Goal: Information Seeking & Learning: Learn about a topic

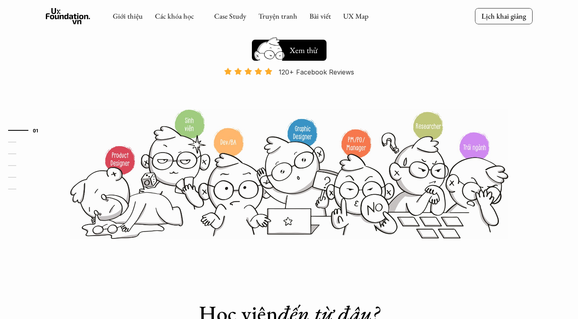
scroll to position [132, 0]
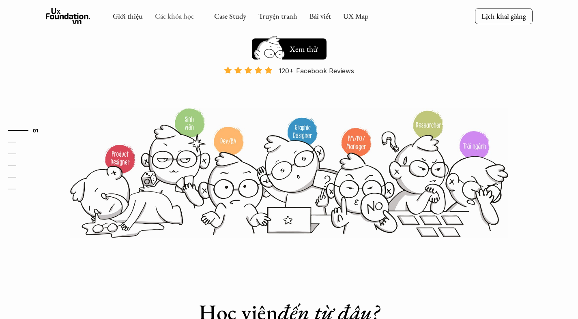
click at [180, 20] on link "Các khóa học" at bounding box center [174, 15] width 39 height 9
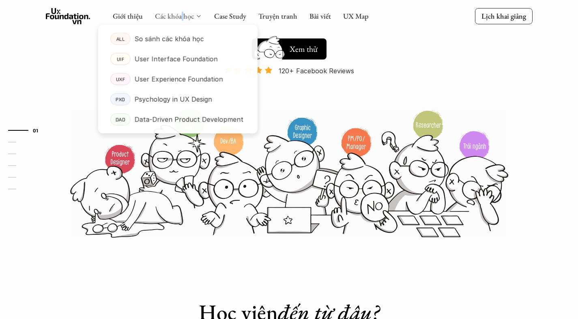
click at [176, 18] on link "Các khóa học" at bounding box center [174, 15] width 39 height 9
click at [164, 125] on p "Data-Driven Product Development" at bounding box center [188, 120] width 109 height 12
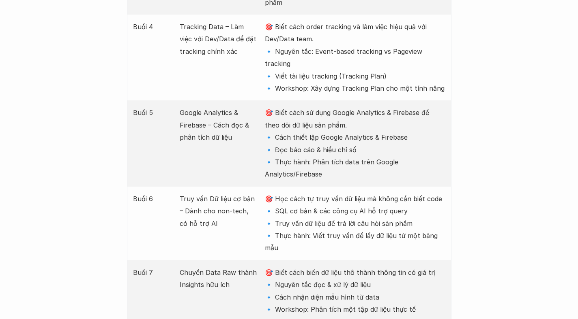
scroll to position [1337, 0]
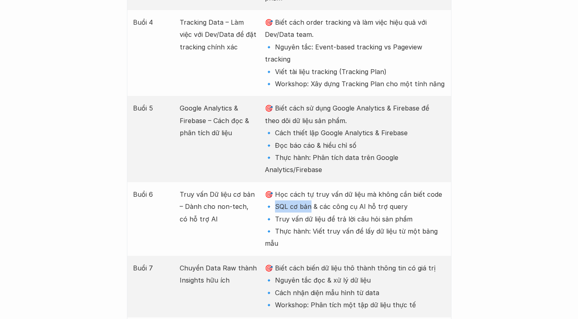
drag, startPoint x: 273, startPoint y: 135, endPoint x: 308, endPoint y: 133, distance: 34.9
click at [308, 189] on p "🎯 Học cách tự truy vấn dữ liệu mà không cần biết code 🔹 SQL cơ bản & các công c…" at bounding box center [355, 220] width 180 height 62
drag, startPoint x: 317, startPoint y: 134, endPoint x: 401, endPoint y: 133, distance: 84.7
click at [401, 189] on p "🎯 Học cách tự truy vấn dữ liệu mà không cần biết code 🔹 SQL cơ bản & các công c…" at bounding box center [355, 220] width 180 height 62
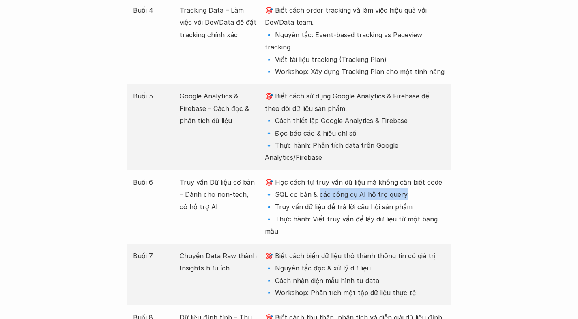
scroll to position [1356, 0]
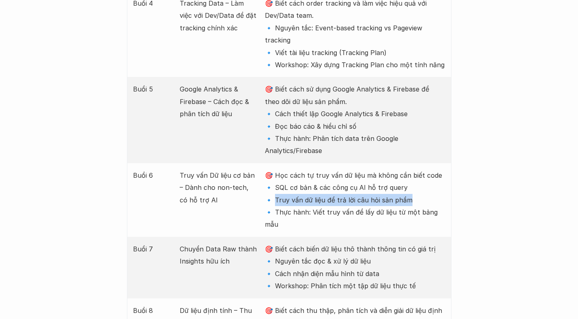
drag, startPoint x: 274, startPoint y: 128, endPoint x: 406, endPoint y: 127, distance: 132.2
click at [406, 169] on p "🎯 Học cách tự truy vấn dữ liệu mà không cần biết code 🔹 SQL cơ bản & các công c…" at bounding box center [355, 200] width 180 height 62
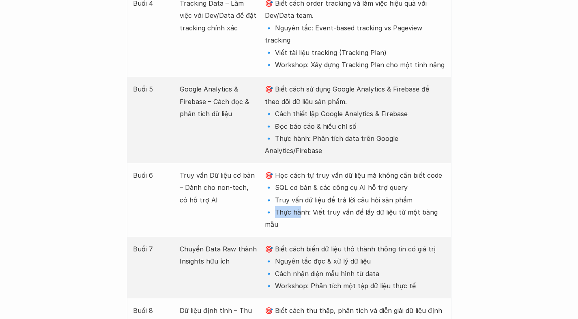
drag, startPoint x: 274, startPoint y: 141, endPoint x: 297, endPoint y: 141, distance: 22.7
click at [297, 169] on p "🎯 Học cách tự truy vấn dữ liệu mà không cần biết code 🔹 SQL cơ bản & các công c…" at bounding box center [355, 200] width 180 height 62
drag, startPoint x: 274, startPoint y: 115, endPoint x: 306, endPoint y: 115, distance: 32.4
click at [306, 169] on p "🎯 Học cách tự truy vấn dữ liệu mà không cần biết code 🔹 SQL cơ bản & các công c…" at bounding box center [355, 200] width 180 height 62
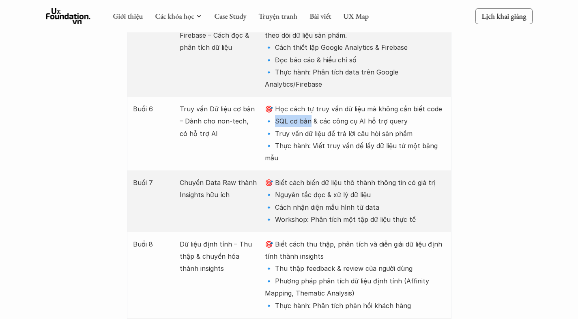
scroll to position [1421, 0]
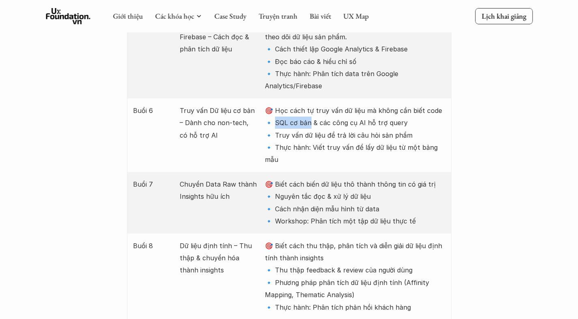
click at [304, 240] on p "🎯 Biết cách thu thập, phân tích và diễn giải dữ liệu định tính thành insights 🔹…" at bounding box center [355, 277] width 180 height 74
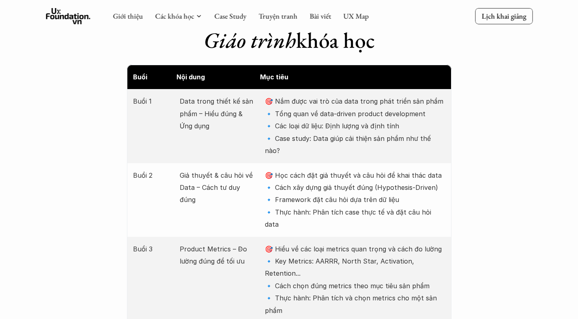
scroll to position [1007, 0]
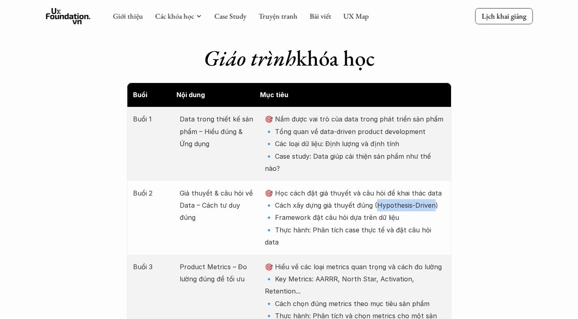
drag, startPoint x: 374, startPoint y: 170, endPoint x: 430, endPoint y: 172, distance: 56.0
click at [430, 187] on p "🎯 Học cách đặt giả thuyết và câu hỏi để khai thác data 🔹 Cách xây dựng giả thuy…" at bounding box center [355, 218] width 180 height 62
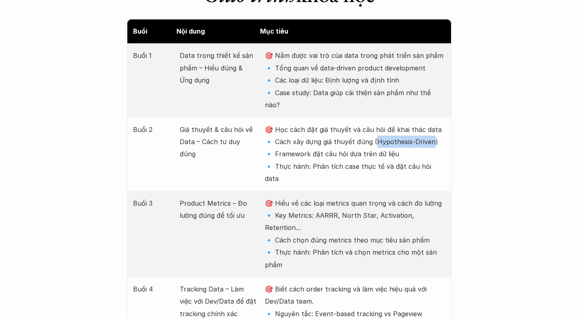
scroll to position [1071, 0]
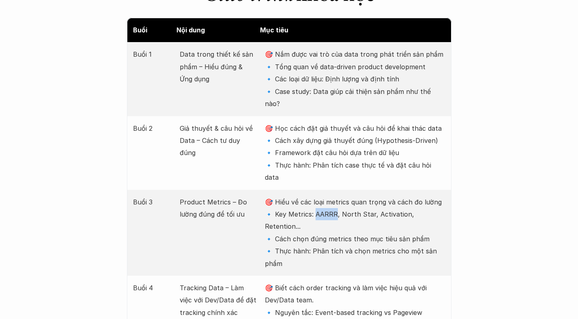
drag, startPoint x: 313, startPoint y: 166, endPoint x: 333, endPoint y: 166, distance: 19.5
click at [333, 196] on p "🎯 Hiểu về các loại metrics quan trọng và cách đo lường 🔹 Key Metrics: AARRR, No…" at bounding box center [355, 233] width 180 height 74
drag, startPoint x: 339, startPoint y: 167, endPoint x: 370, endPoint y: 165, distance: 31.3
click at [370, 196] on p "🎯 Hiểu về các loại metrics quan trọng và cách đo lường 🔹 Key Metrics: AARRR, No…" at bounding box center [355, 233] width 180 height 74
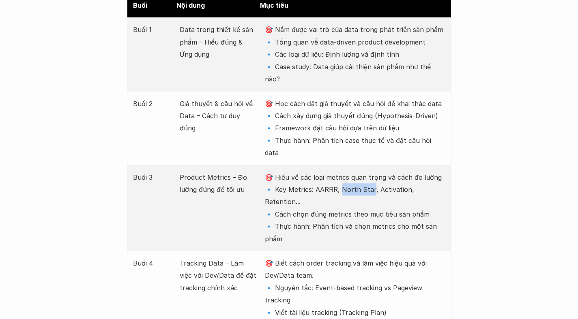
scroll to position [1098, 0]
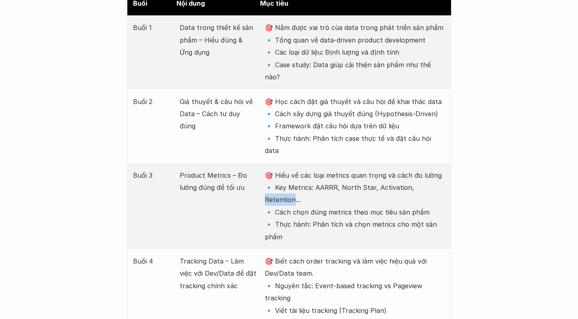
drag, startPoint x: 407, startPoint y: 139, endPoint x: 435, endPoint y: 137, distance: 27.2
click at [435, 169] on p "🎯 Hiểu về các loại metrics quan trọng và cách đo lường 🔹 Key Metrics: AARRR, No…" at bounding box center [355, 206] width 180 height 74
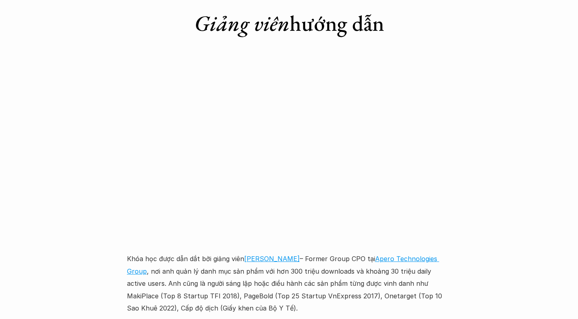
scroll to position [2245, 0]
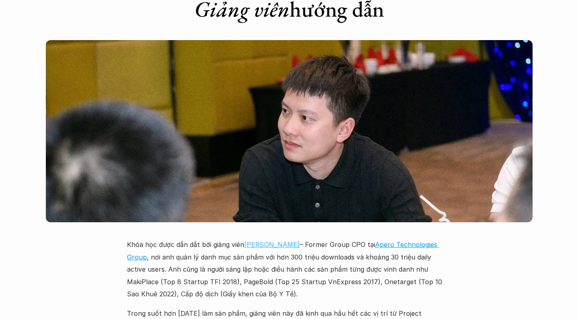
click at [277, 241] on link "[PERSON_NAME]" at bounding box center [272, 245] width 56 height 8
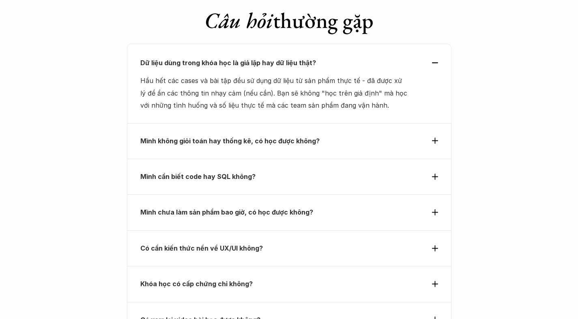
scroll to position [2858, 0]
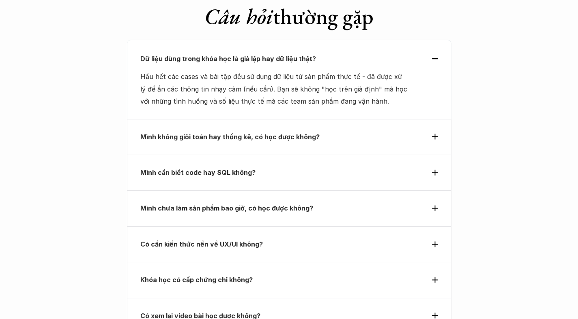
click at [195, 276] on strong "Khóa học có cấp chứng chỉ không?" at bounding box center [196, 280] width 112 height 8
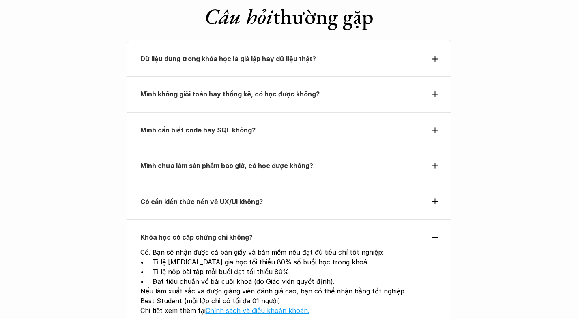
click at [272, 231] on p "Khóa học có cấp chứng chỉ không?" at bounding box center [274, 237] width 268 height 12
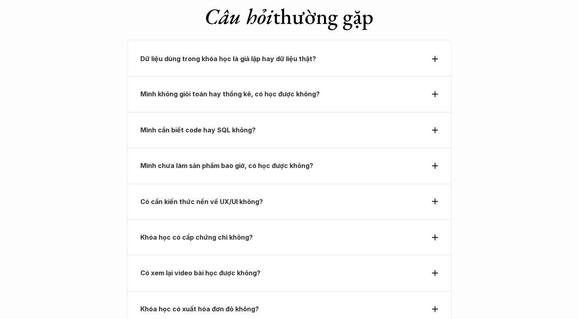
click at [250, 269] on strong "Có xem lại video bài học được không?" at bounding box center [200, 273] width 120 height 8
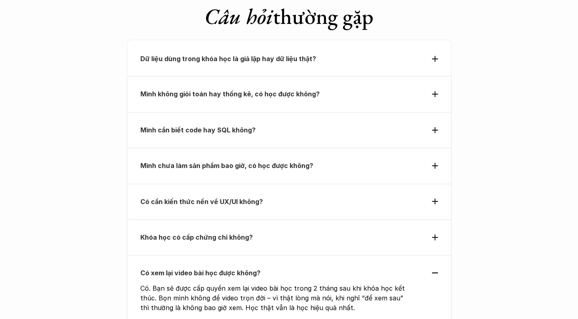
click at [250, 269] on strong "Có xem lại video bài học được không?" at bounding box center [200, 273] width 120 height 8
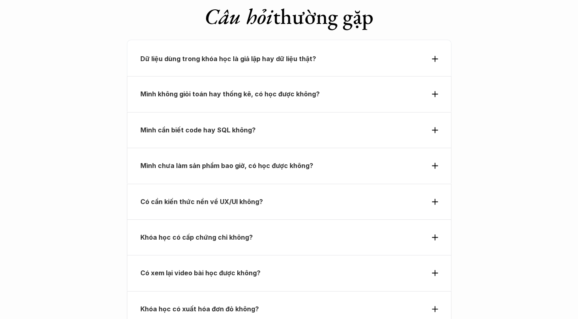
click at [234, 305] on strong "Khóa học có xuất hóa đơn đỏ không?" at bounding box center [199, 309] width 118 height 8
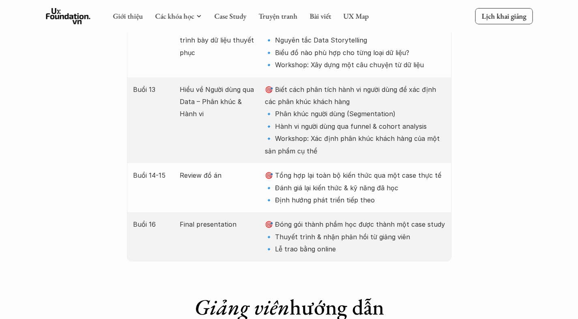
scroll to position [1945, 0]
